Goal: Information Seeking & Learning: Understand process/instructions

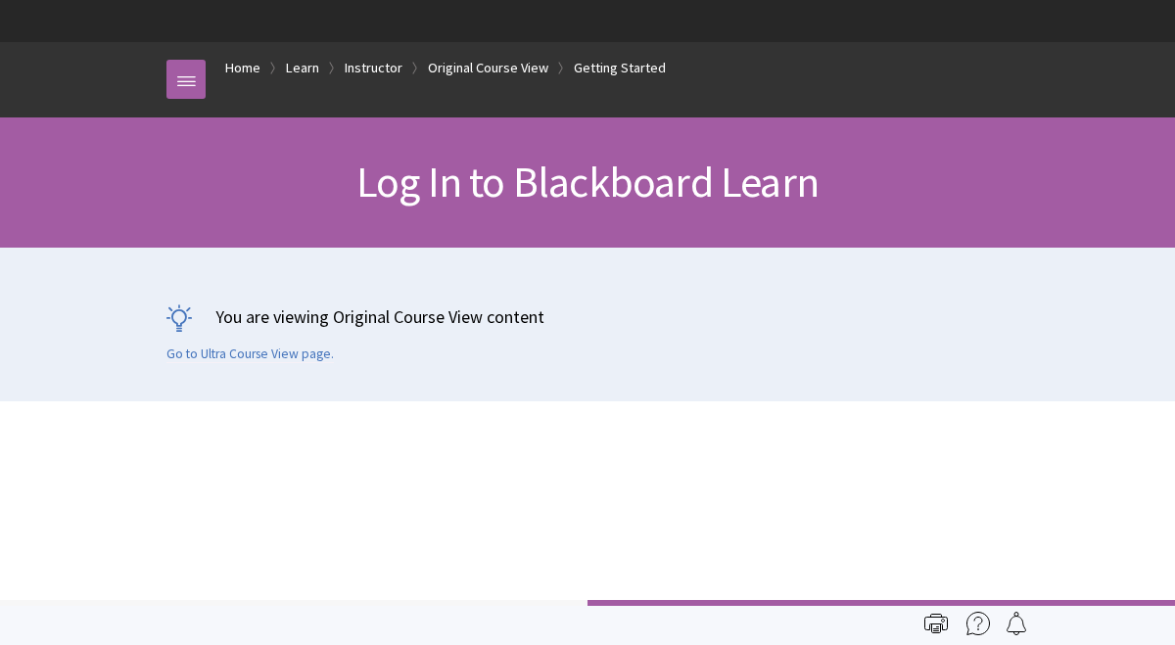
scroll to position [2711, 0]
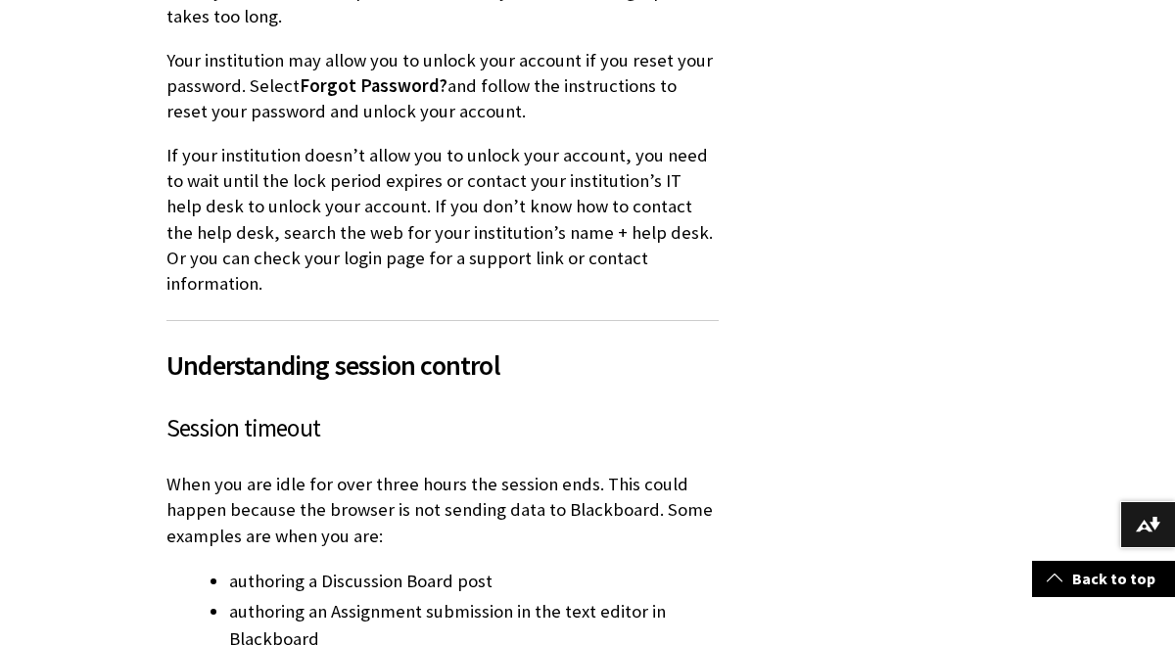
scroll to position [2779, 0]
